Goal: Task Accomplishment & Management: Manage account settings

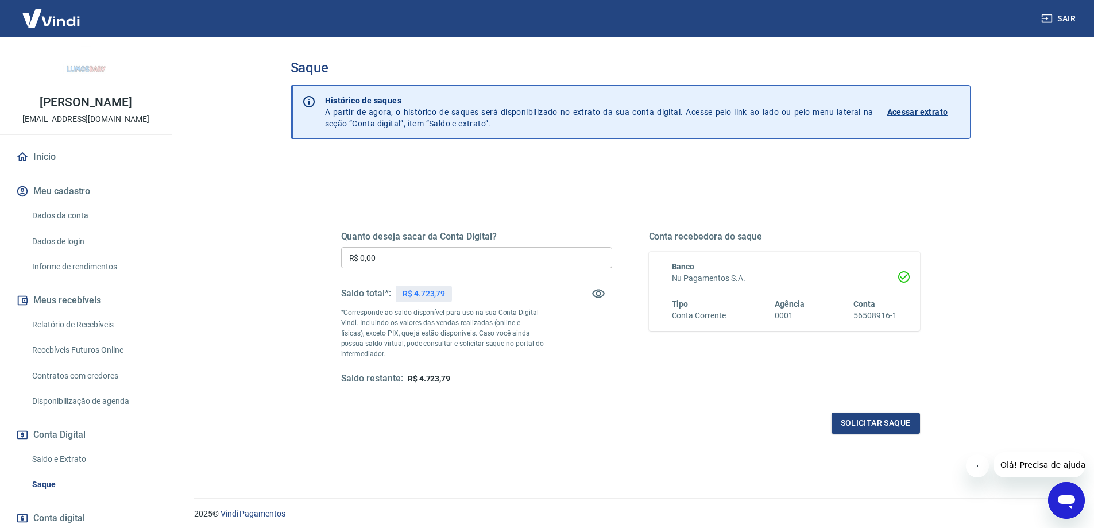
drag, startPoint x: 406, startPoint y: 238, endPoint x: 405, endPoint y: 247, distance: 9.3
click at [406, 239] on h5 "Quanto deseja sacar da Conta Digital?" at bounding box center [476, 236] width 271 height 11
click at [404, 248] on input "R$ 0,00" at bounding box center [476, 257] width 271 height 21
type input "R$ 4.723,79"
click at [857, 427] on button "Solicitar saque" at bounding box center [875, 422] width 88 height 21
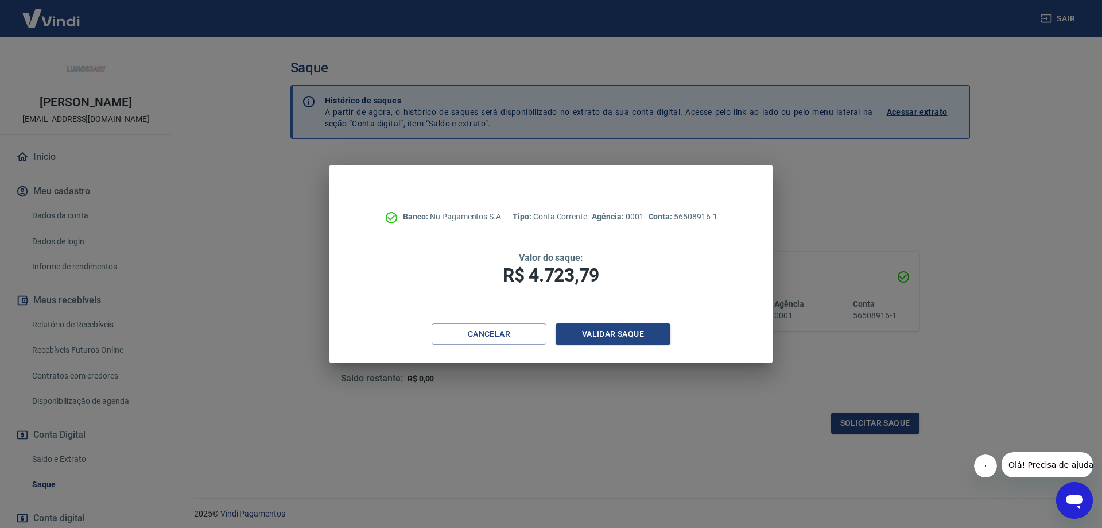
click at [611, 322] on div "Banco: Nu Pagamentos S.A. Tipo: Conta Corrente Agência: 0001 Conta: 56508916-1 …" at bounding box center [551, 244] width 443 height 158
click at [615, 328] on button "Validar saque" at bounding box center [613, 333] width 115 height 21
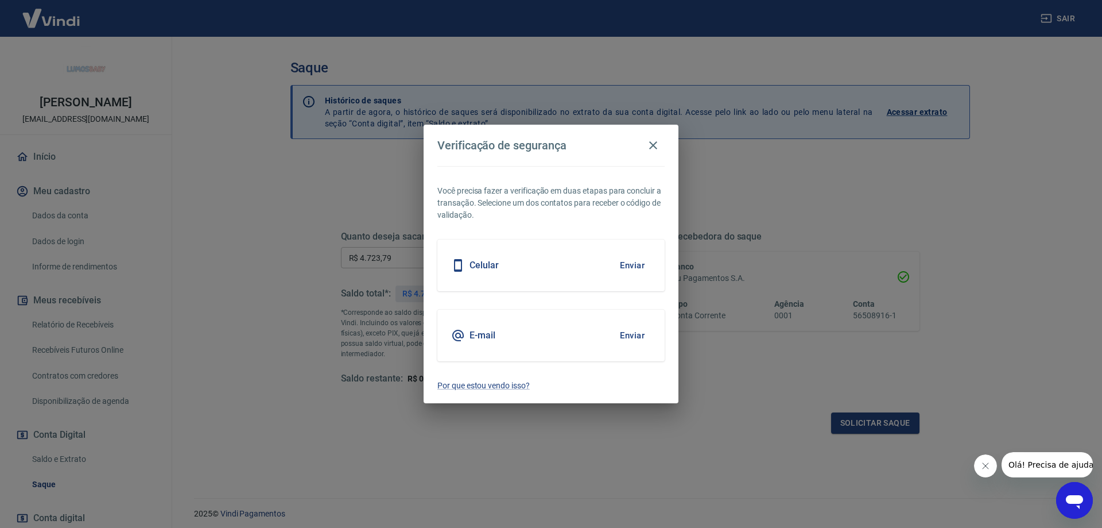
click at [630, 338] on button "Enviar" at bounding box center [632, 335] width 37 height 24
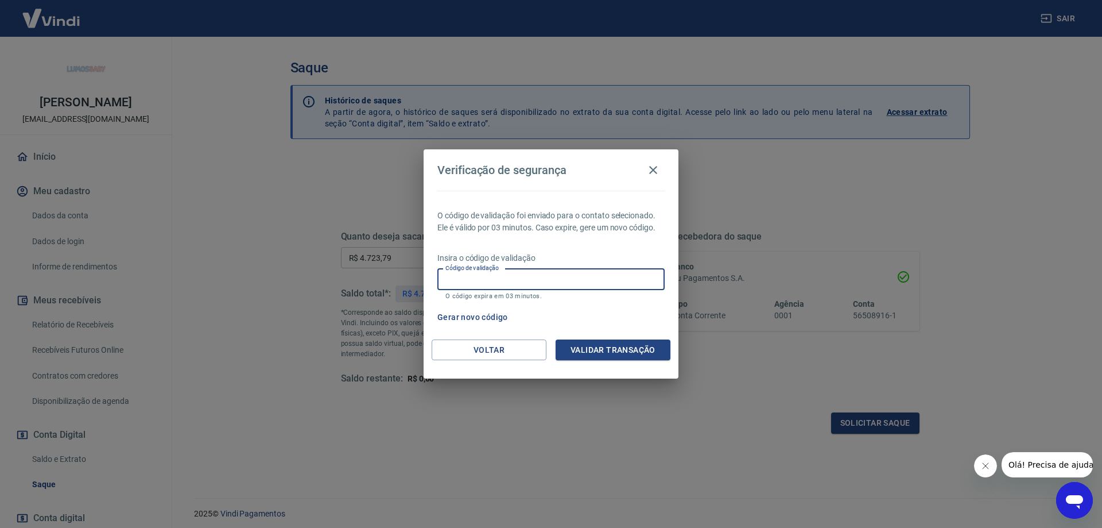
click at [597, 269] on input "Código de validação" at bounding box center [550, 279] width 227 height 21
paste input "152869"
type input "152869"
click at [627, 338] on div "O código de validação foi enviado para o contato selecionado. Ele é válido por …" at bounding box center [551, 265] width 255 height 149
click at [628, 347] on button "Validar transação" at bounding box center [613, 349] width 115 height 21
